Goal: Information Seeking & Learning: Learn about a topic

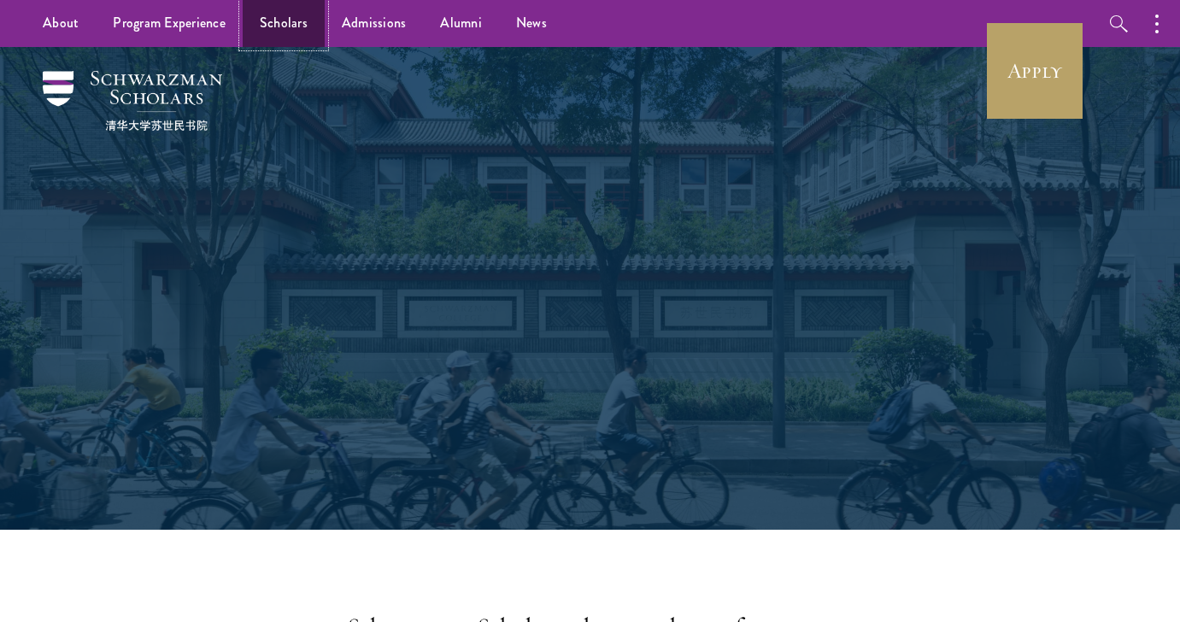
click at [270, 23] on link "Scholars" at bounding box center [284, 23] width 82 height 47
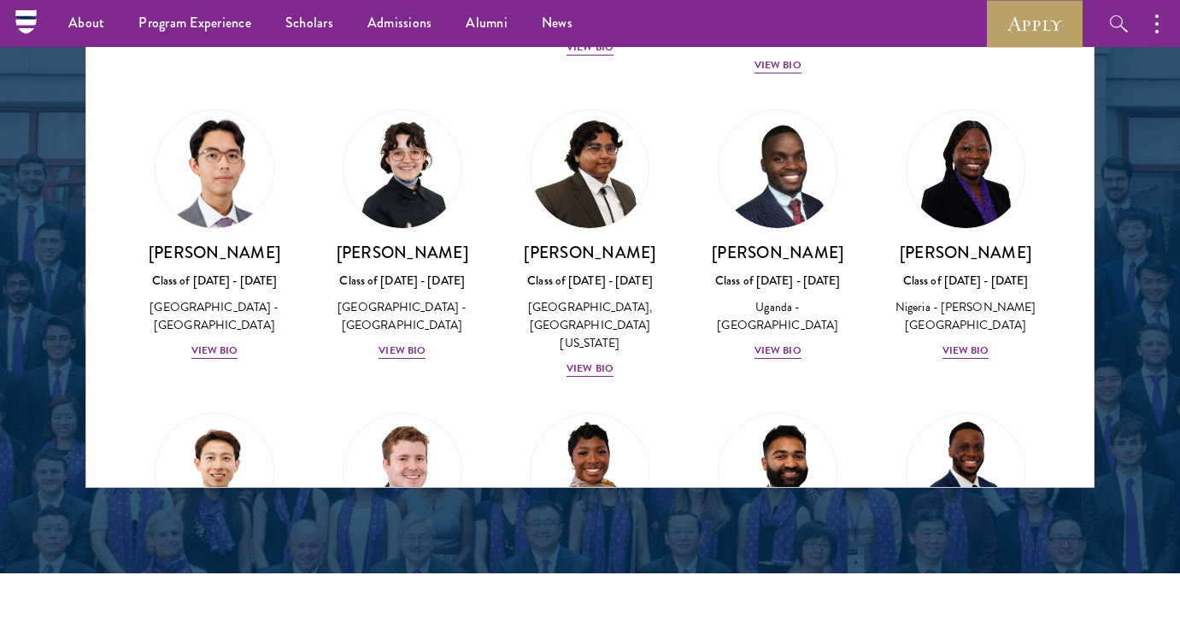
scroll to position [291, 0]
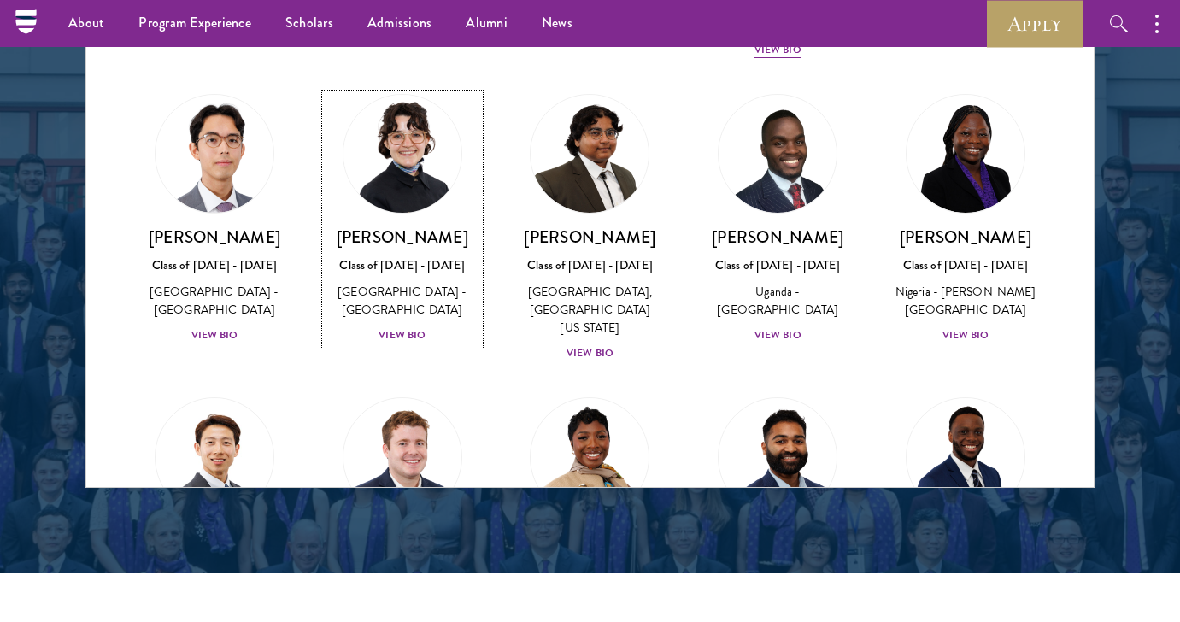
click at [404, 336] on div "View Bio" at bounding box center [402, 335] width 47 height 16
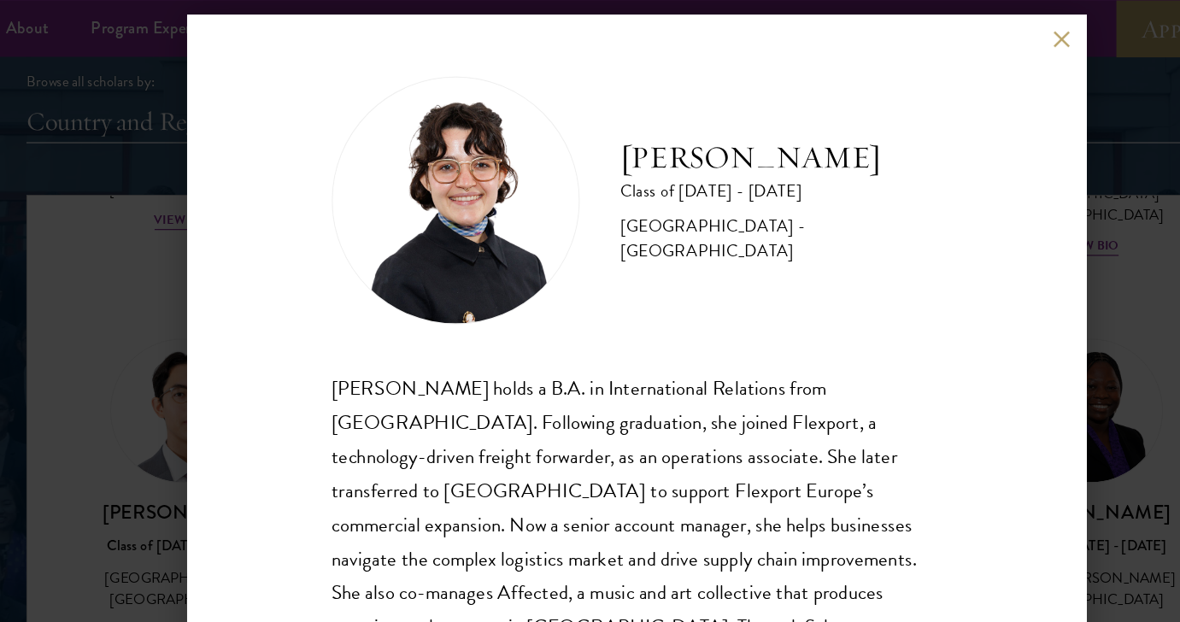
scroll to position [1959, 0]
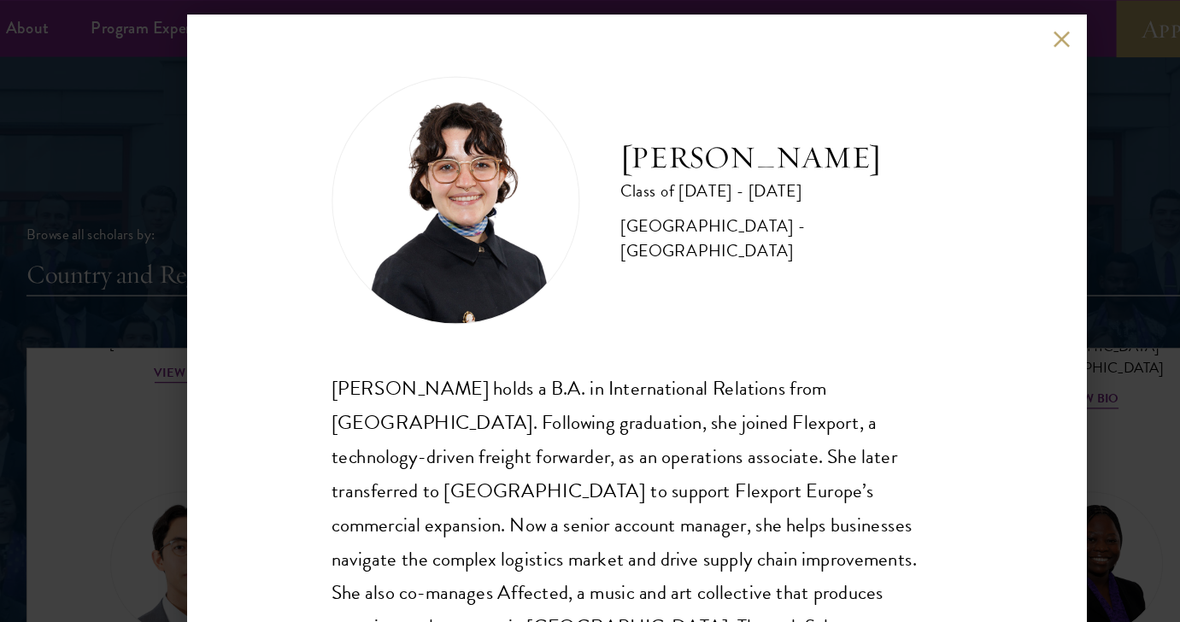
click at [939, 36] on button at bounding box center [942, 32] width 15 height 15
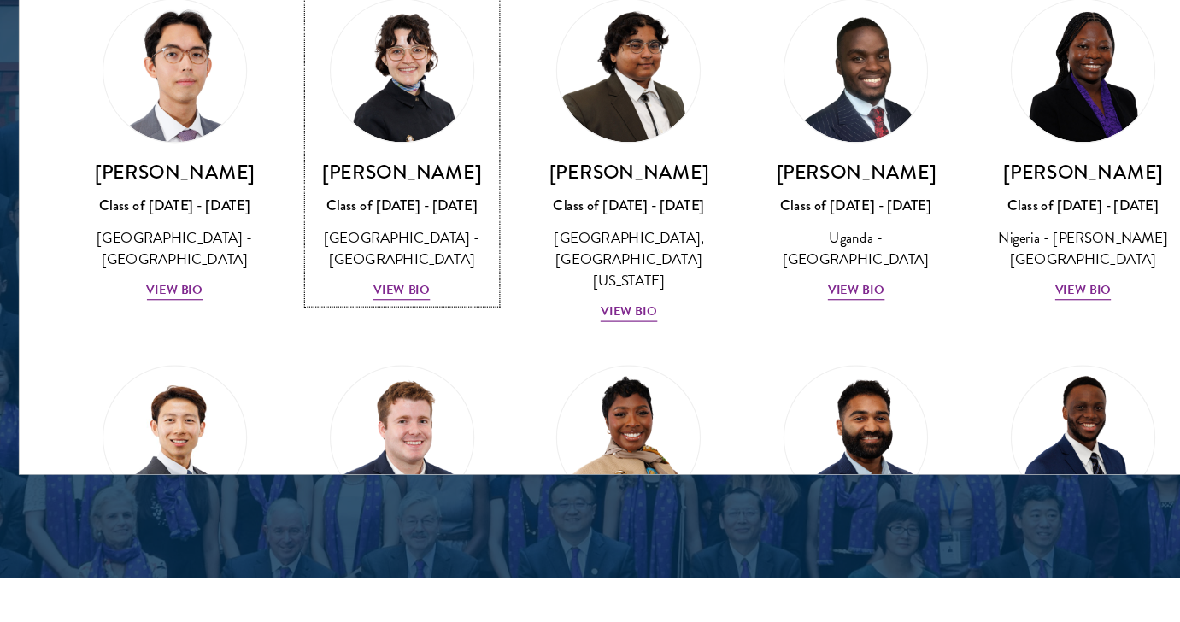
scroll to position [2262, 0]
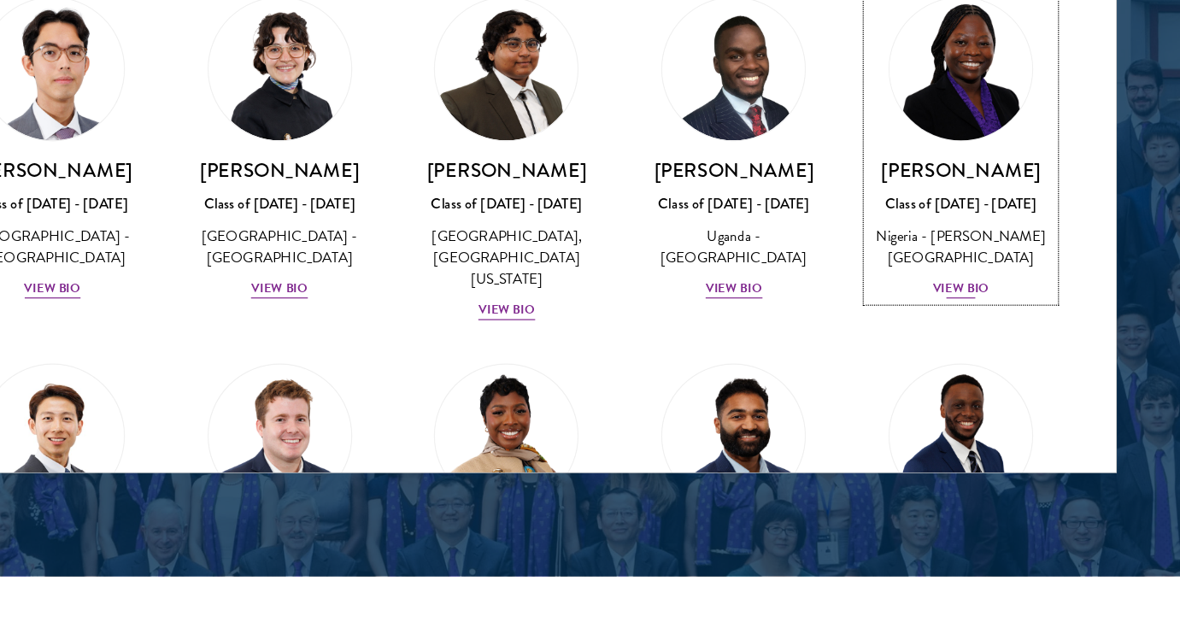
click at [980, 354] on div "View Bio" at bounding box center [966, 346] width 47 height 16
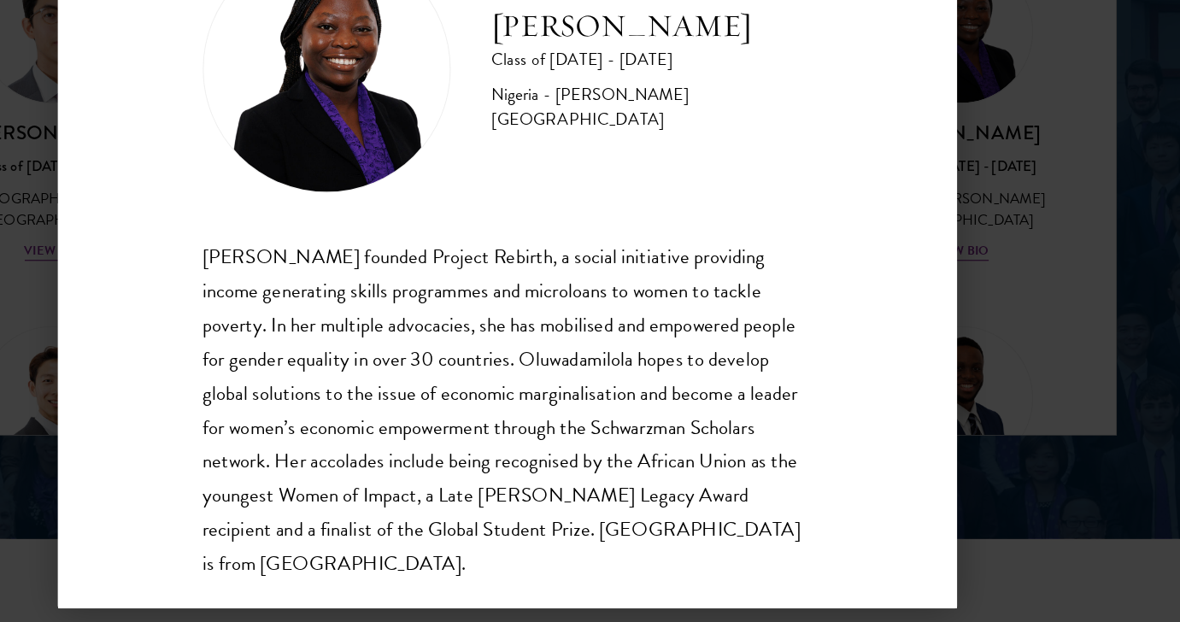
scroll to position [2304, 0]
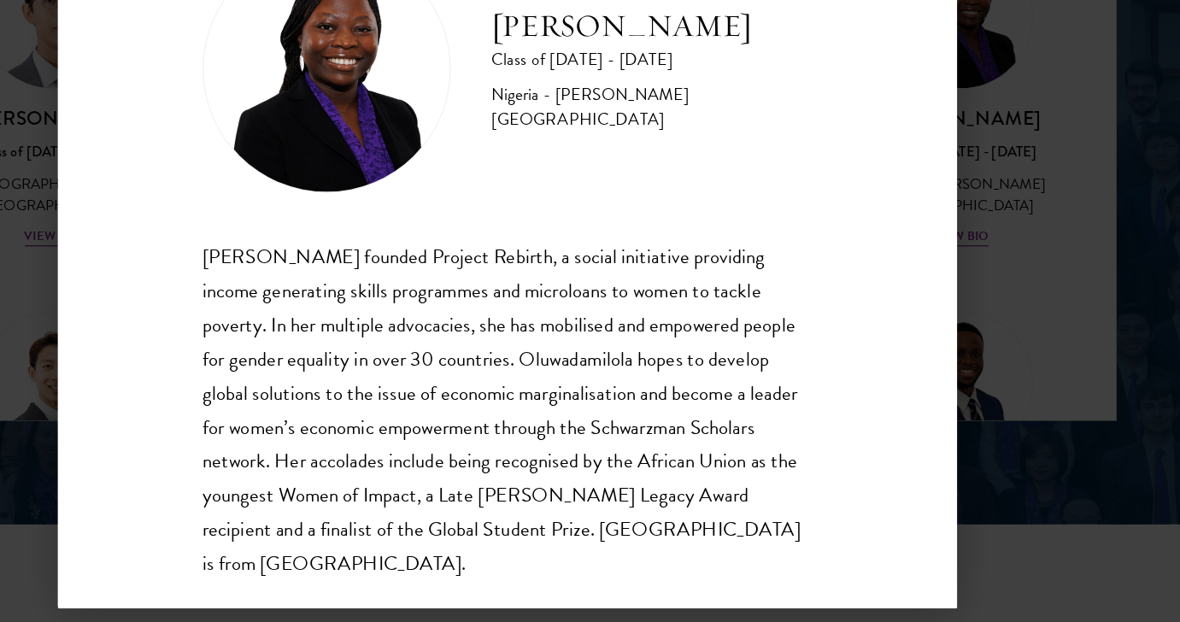
click at [1104, 382] on div "[PERSON_NAME] Class of [DATE] - [DATE] [GEOGRAPHIC_DATA] - [PERSON_NAME][GEOGRA…" at bounding box center [590, 311] width 1180 height 622
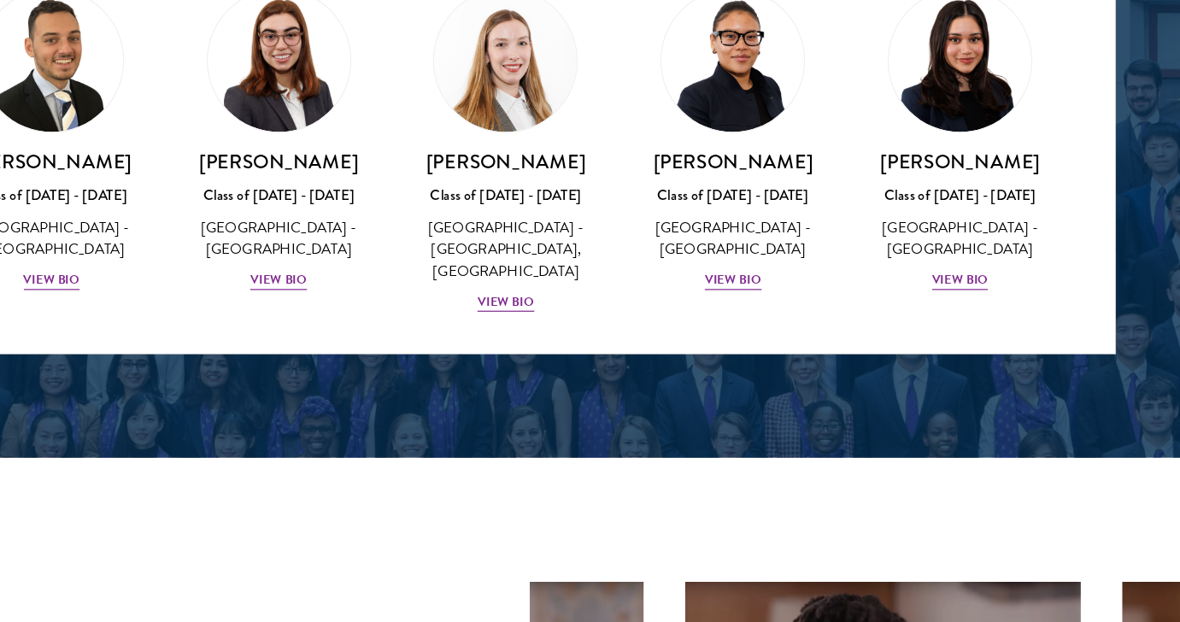
scroll to position [2363, 0]
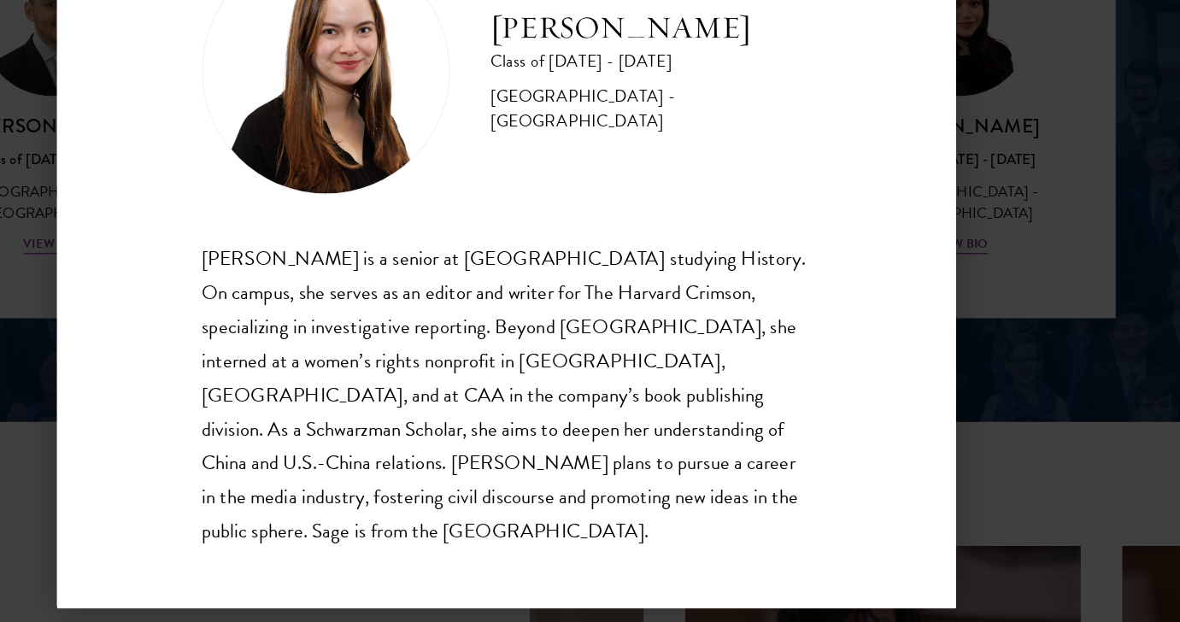
scroll to position [2395, 0]
